Goal: Task Accomplishment & Management: Complete application form

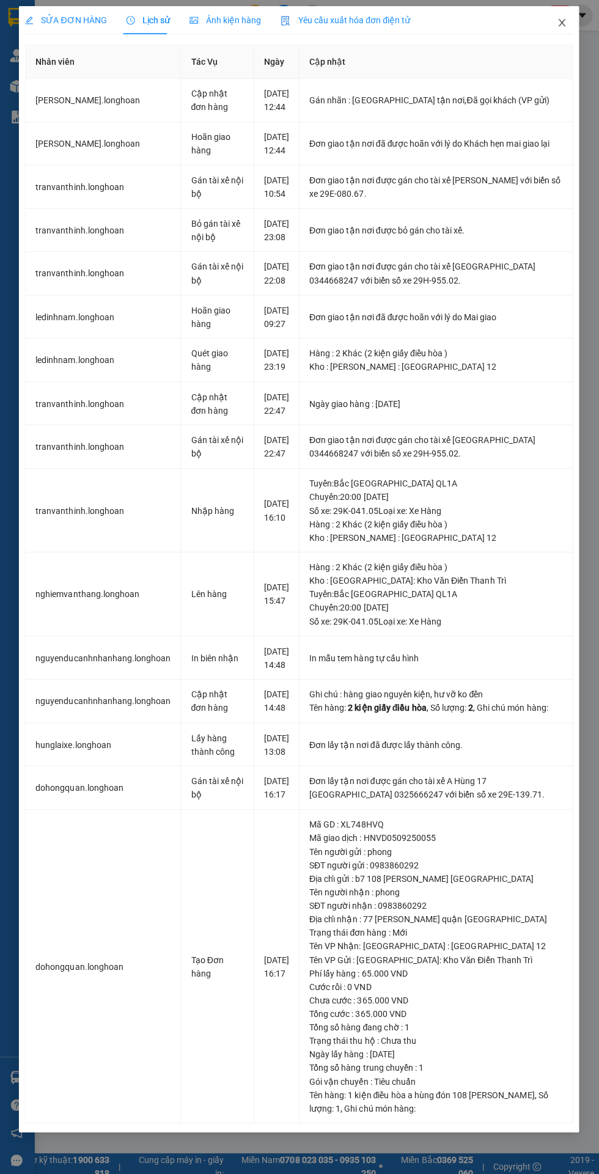
click at [561, 23] on icon "close" at bounding box center [561, 22] width 7 height 7
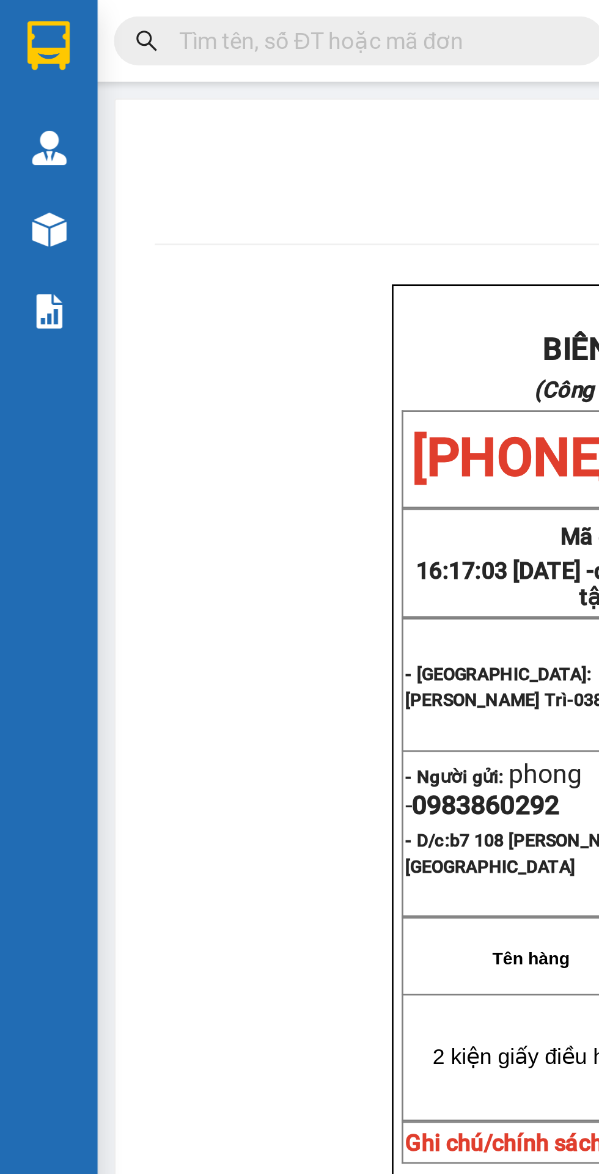
click at [86, 12] on input "text" at bounding box center [139, 15] width 144 height 13
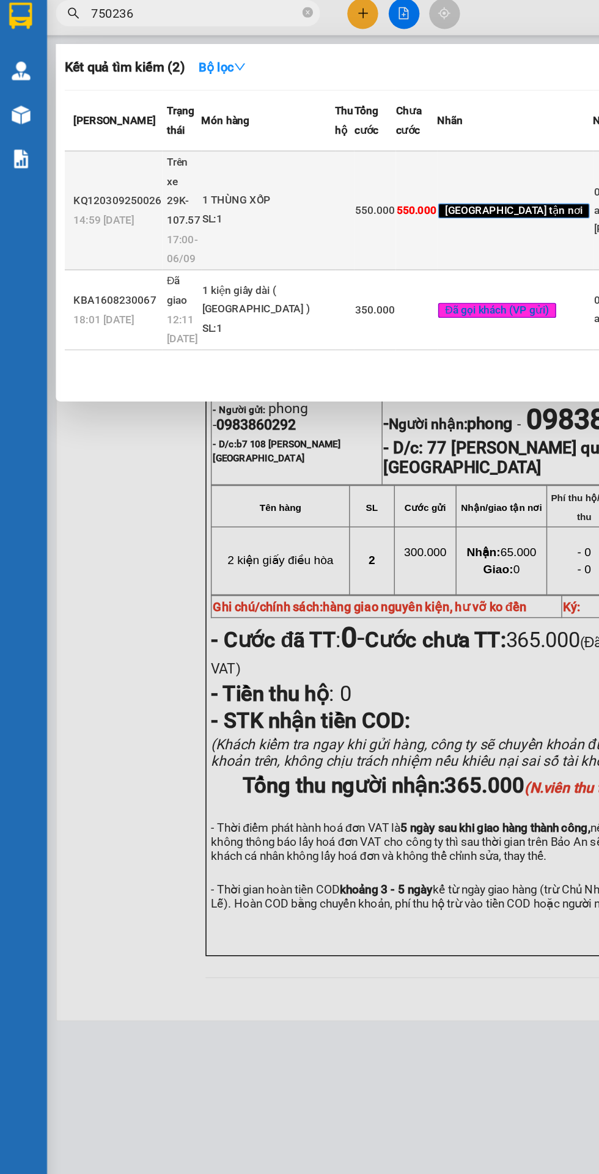
type input "750236"
click at [279, 194] on td "550.000" at bounding box center [264, 152] width 29 height 83
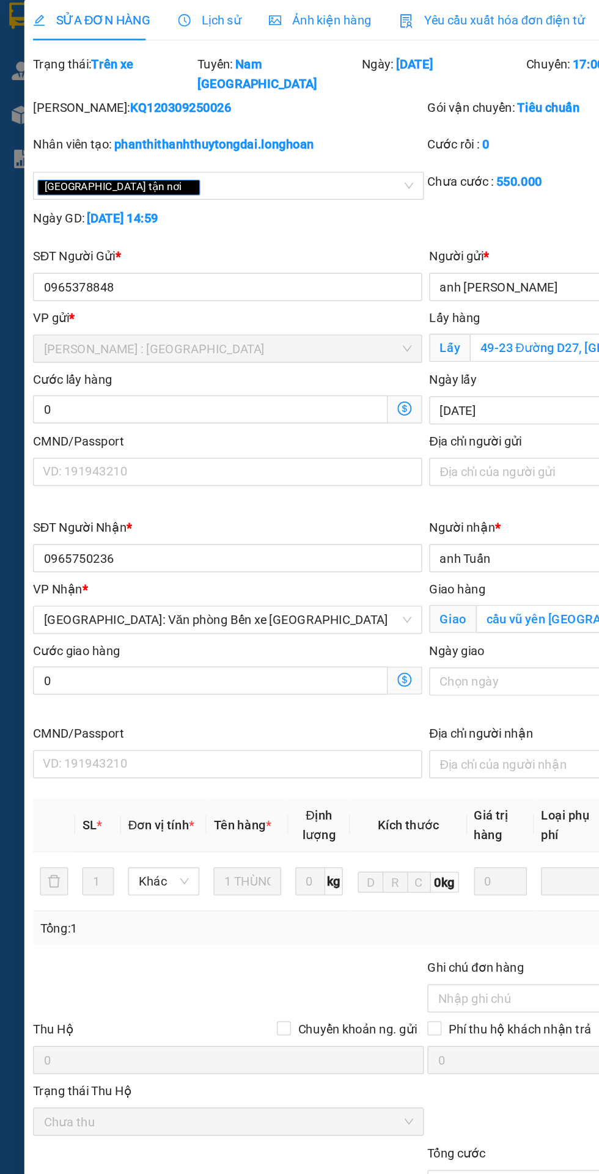
type input "0965378848"
type input "anh Hùng"
checkbox input "true"
type input "49-23 Đường D27, Hoà Lợi,Hoà Phú Thủ Dầu Một, Bình Dương, Vietnam"
type input "0965750236"
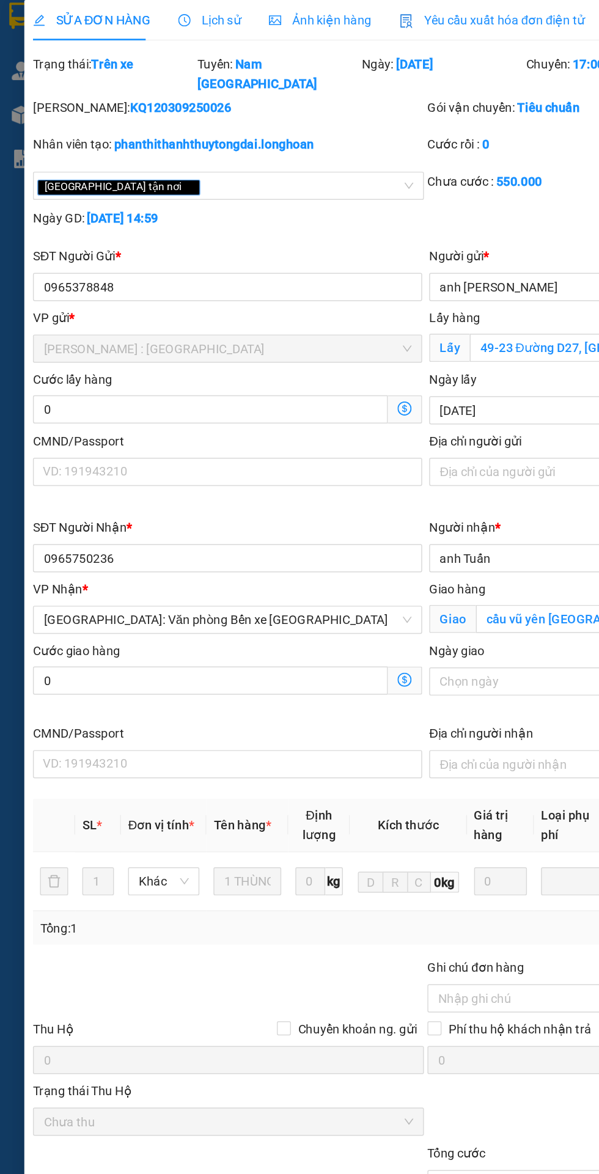
type input "anh Tuấn"
checkbox input "true"
type input "cầu vũ yên Hải phòng"
type input "550.000"
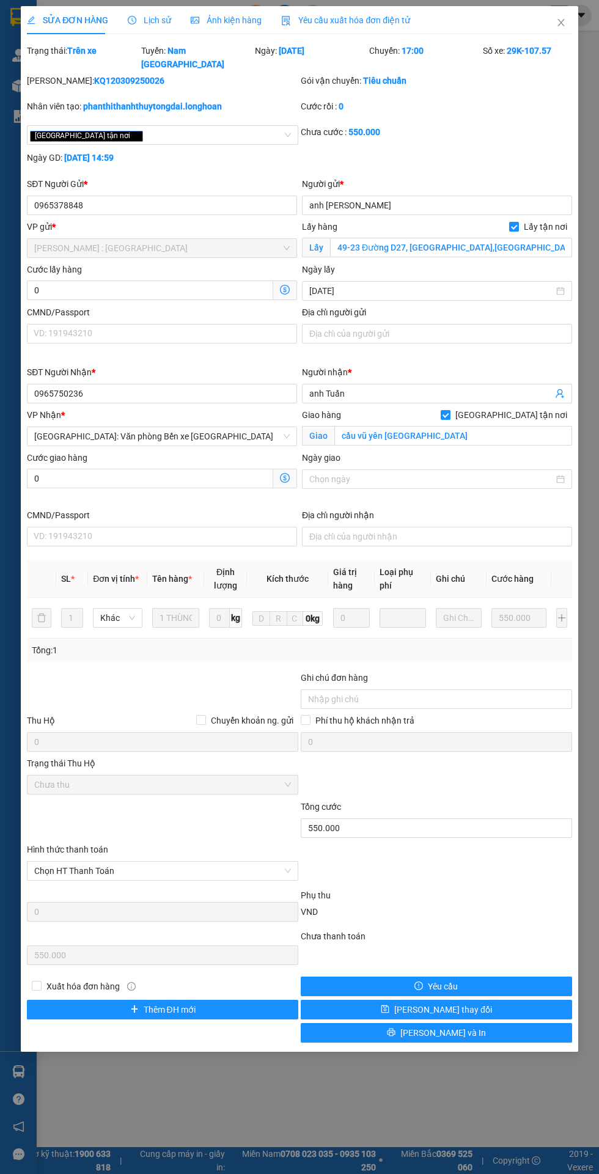
click at [145, 10] on div "Lịch sử" at bounding box center [149, 20] width 43 height 28
